Goal: Transaction & Acquisition: Purchase product/service

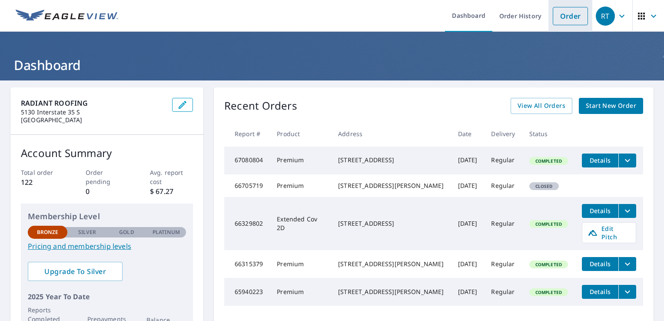
click at [554, 19] on link "Order" at bounding box center [570, 16] width 35 height 18
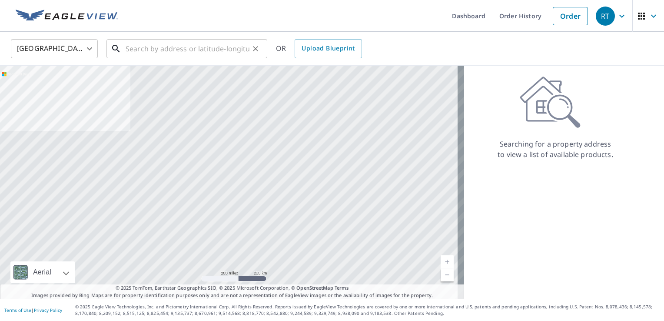
click at [142, 50] on input "text" at bounding box center [188, 48] width 124 height 24
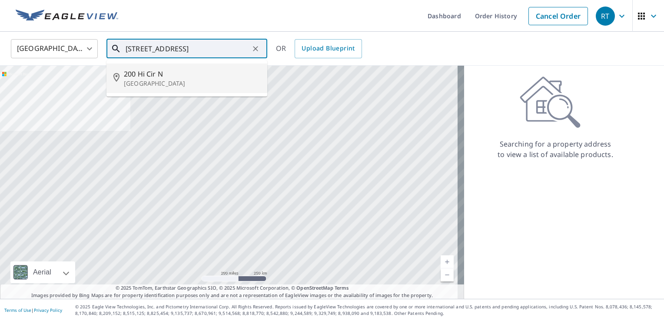
click at [138, 80] on p "[GEOGRAPHIC_DATA]" at bounding box center [192, 83] width 136 height 9
type input "[STREET_ADDRESS]"
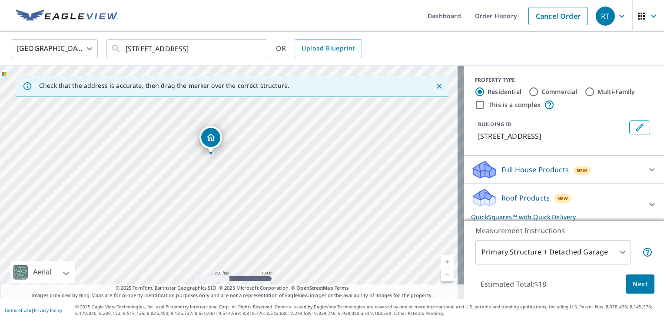
drag, startPoint x: 225, startPoint y: 136, endPoint x: 228, endPoint y: 209, distance: 73.5
click at [228, 209] on div "[STREET_ADDRESS]" at bounding box center [232, 182] width 464 height 233
drag, startPoint x: 257, startPoint y: 159, endPoint x: 271, endPoint y: 171, distance: 18.1
click at [271, 171] on div "[STREET_ADDRESS]" at bounding box center [232, 182] width 464 height 233
drag, startPoint x: 174, startPoint y: 178, endPoint x: 186, endPoint y: 205, distance: 30.0
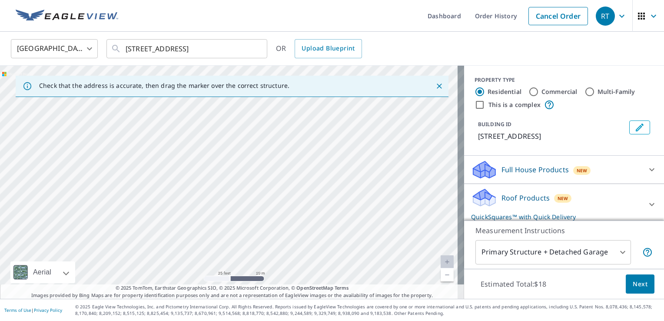
click at [186, 205] on div "[STREET_ADDRESS]" at bounding box center [232, 182] width 464 height 233
drag, startPoint x: 243, startPoint y: 181, endPoint x: 277, endPoint y: 124, distance: 65.6
click at [277, 125] on div "[STREET_ADDRESS]" at bounding box center [232, 182] width 464 height 233
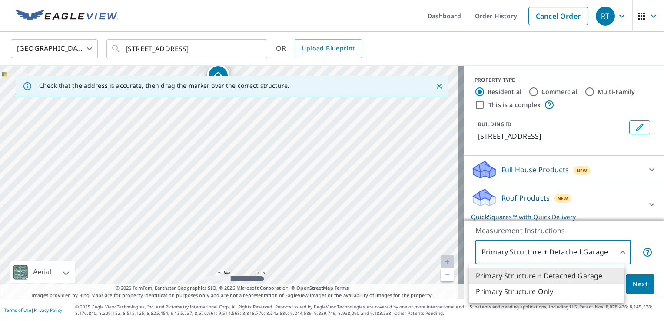
click at [614, 253] on body "RT RT Dashboard Order History Cancel Order RT [GEOGRAPHIC_DATA] [GEOGRAPHIC_DAT…" at bounding box center [332, 160] width 664 height 321
click at [552, 276] on li "Primary Structure + Detached Garage" at bounding box center [547, 276] width 156 height 16
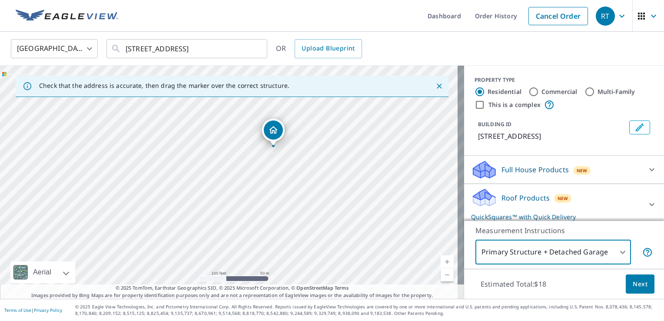
click at [528, 89] on input "Commercial" at bounding box center [533, 91] width 10 height 10
radio input "true"
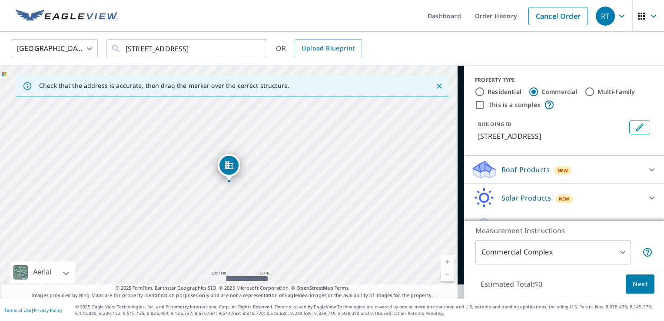
type input "4"
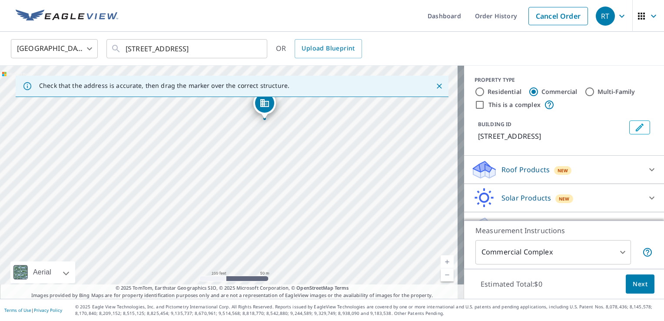
drag, startPoint x: 253, startPoint y: 201, endPoint x: 288, endPoint y: 138, distance: 72.4
click at [288, 138] on div "[STREET_ADDRESS]" at bounding box center [232, 182] width 464 height 233
drag, startPoint x: 240, startPoint y: 225, endPoint x: 291, endPoint y: 96, distance: 138.9
click at [291, 96] on div "Check that the address is accurate, then drag the marker over the correct struc…" at bounding box center [232, 182] width 464 height 233
click at [288, 182] on div "[STREET_ADDRESS]" at bounding box center [232, 182] width 464 height 233
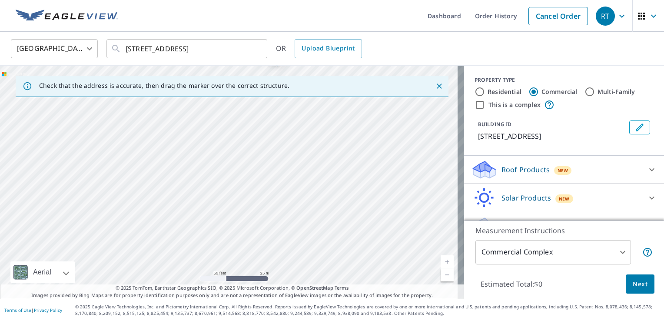
drag, startPoint x: 272, startPoint y: 238, endPoint x: 282, endPoint y: 137, distance: 101.4
click at [284, 136] on div "[STREET_ADDRESS]" at bounding box center [232, 182] width 464 height 233
drag, startPoint x: 266, startPoint y: 208, endPoint x: 251, endPoint y: 110, distance: 98.4
click at [257, 124] on div "[STREET_ADDRESS]" at bounding box center [232, 182] width 464 height 233
drag, startPoint x: 253, startPoint y: 157, endPoint x: 252, endPoint y: 200, distance: 43.0
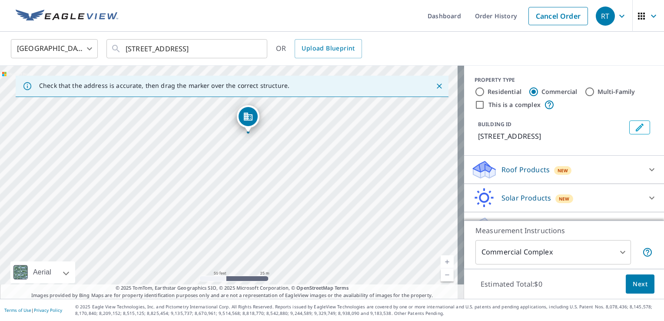
click at [252, 200] on div "[STREET_ADDRESS]" at bounding box center [232, 182] width 464 height 233
drag, startPoint x: 245, startPoint y: 122, endPoint x: 233, endPoint y: 176, distance: 56.1
click at [259, 228] on div "[STREET_ADDRESS]" at bounding box center [232, 182] width 464 height 233
click at [476, 106] on input "This is a complex" at bounding box center [479, 104] width 10 height 10
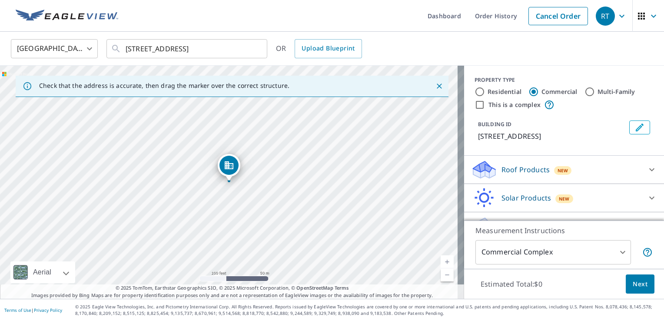
checkbox input "true"
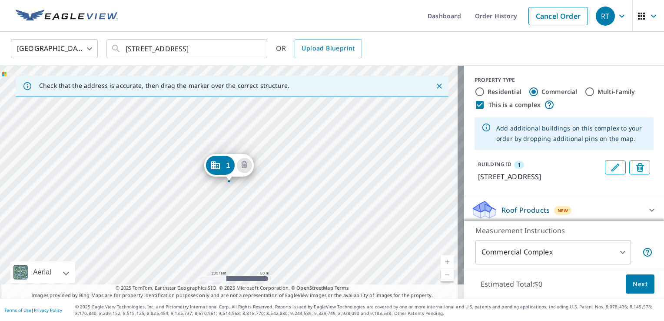
click at [227, 220] on div "1 [STREET_ADDRESS]" at bounding box center [232, 182] width 464 height 233
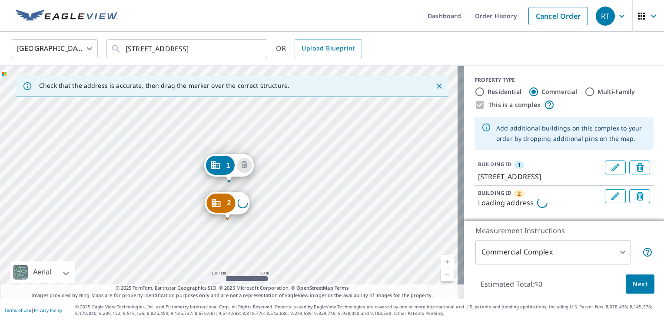
click at [227, 220] on div "2 Loading address [STREET_ADDRESS]" at bounding box center [232, 182] width 464 height 233
click at [239, 202] on icon "Delete building 3" at bounding box center [243, 203] width 10 height 10
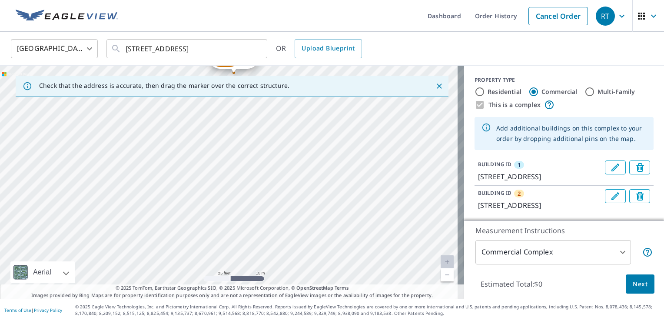
drag, startPoint x: 236, startPoint y: 234, endPoint x: 289, endPoint y: 100, distance: 144.2
click at [289, 100] on div "2 [STREET_ADDRESS] 1 [STREET_ADDRESS]" at bounding box center [232, 182] width 464 height 233
drag, startPoint x: 228, startPoint y: 159, endPoint x: 357, endPoint y: 211, distance: 139.2
click at [357, 211] on div "2 [STREET_ADDRESS] 1 [STREET_ADDRESS]" at bounding box center [232, 182] width 464 height 233
drag, startPoint x: 317, startPoint y: 170, endPoint x: 204, endPoint y: 202, distance: 117.1
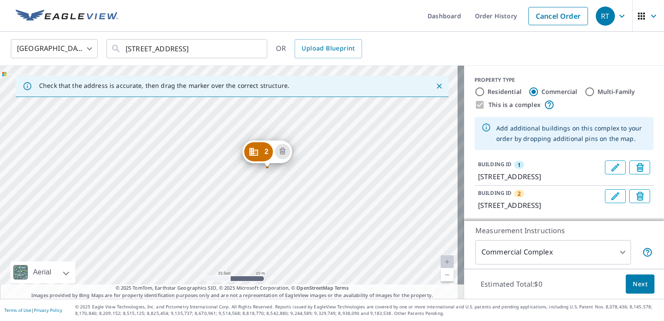
click at [204, 202] on div "2 [STREET_ADDRESS] 1 [STREET_ADDRESS]" at bounding box center [232, 182] width 464 height 233
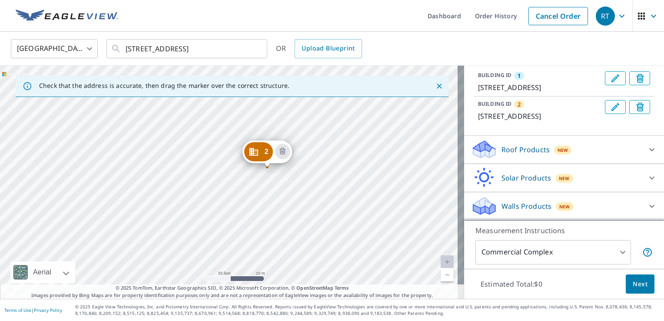
click at [531, 151] on p "Roof Products" at bounding box center [525, 149] width 48 height 10
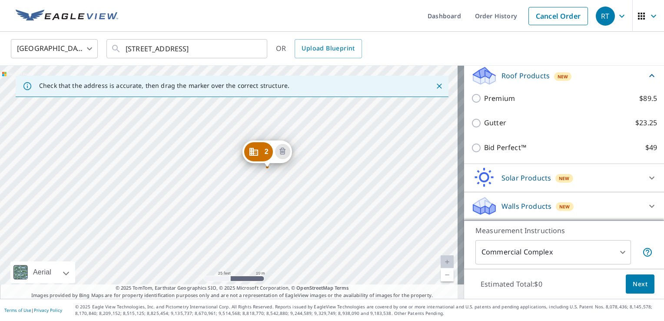
scroll to position [182, 0]
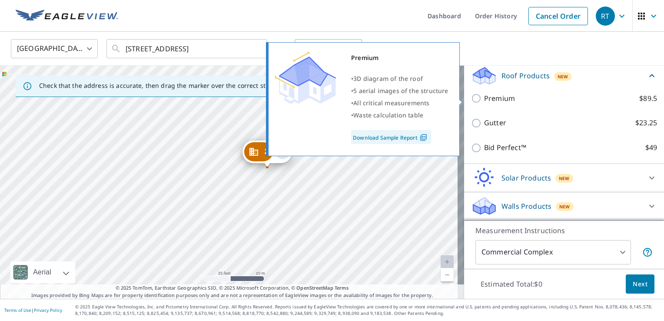
click at [471, 98] on input "Premium $89.5" at bounding box center [477, 98] width 13 height 10
checkbox input "true"
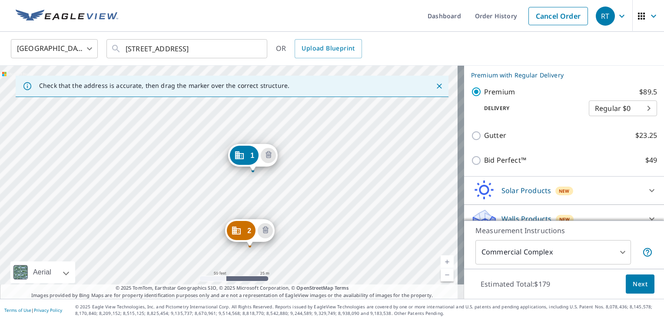
drag, startPoint x: 308, startPoint y: 187, endPoint x: 294, endPoint y: 196, distance: 16.3
click at [294, 196] on div "2 [STREET_ADDRESS] 1 [STREET_ADDRESS]" at bounding box center [232, 182] width 464 height 233
click at [633, 285] on span "Next" at bounding box center [640, 283] width 15 height 11
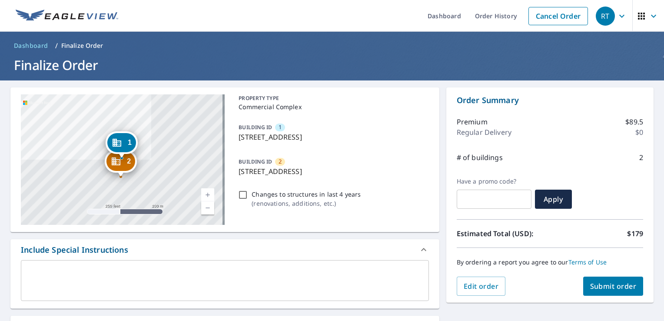
click at [605, 289] on span "Submit order" at bounding box center [613, 286] width 46 height 10
